Goal: Register for event/course

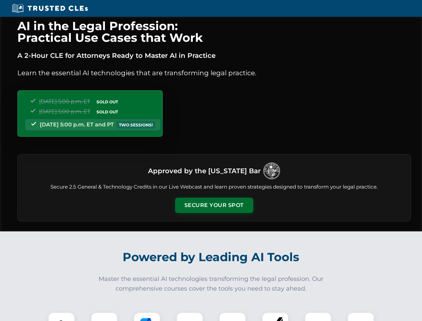
click at [214, 205] on button "Secure Your Spot" at bounding box center [214, 204] width 78 height 15
